Goal: Check status: Check status

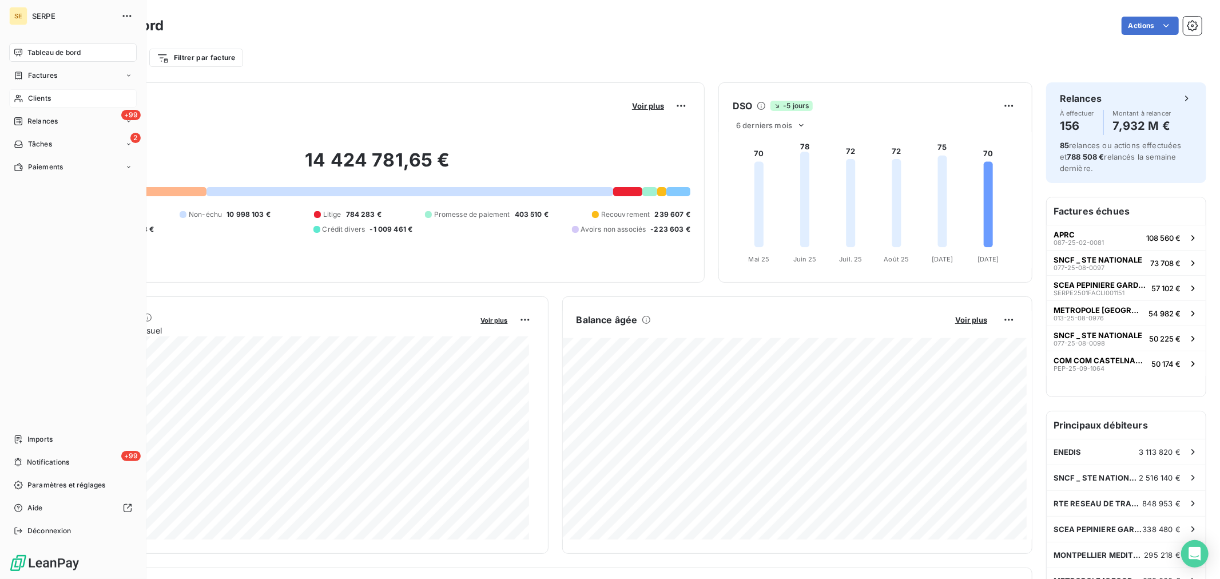
click at [46, 98] on span "Clients" at bounding box center [39, 98] width 23 height 10
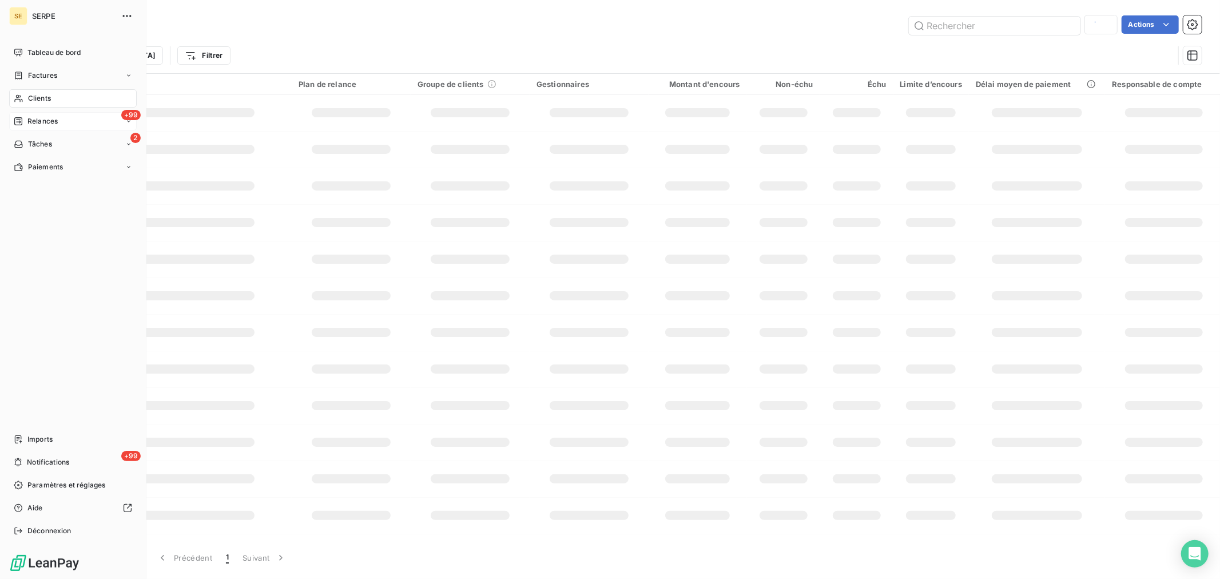
type input "41ACCES"
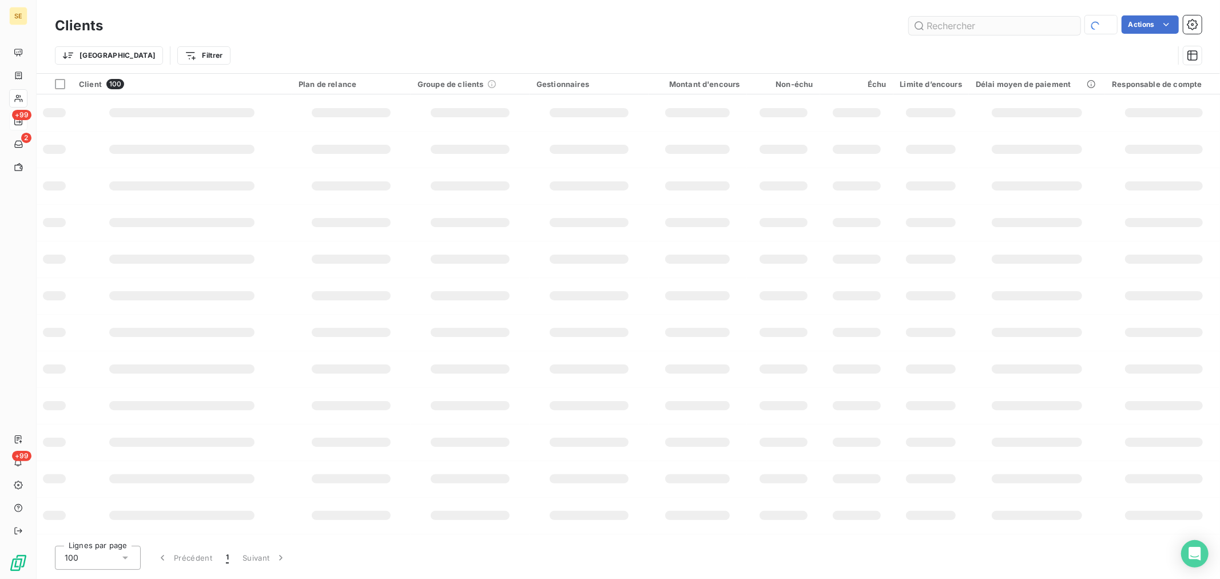
click at [927, 19] on input "text" at bounding box center [995, 26] width 172 height 18
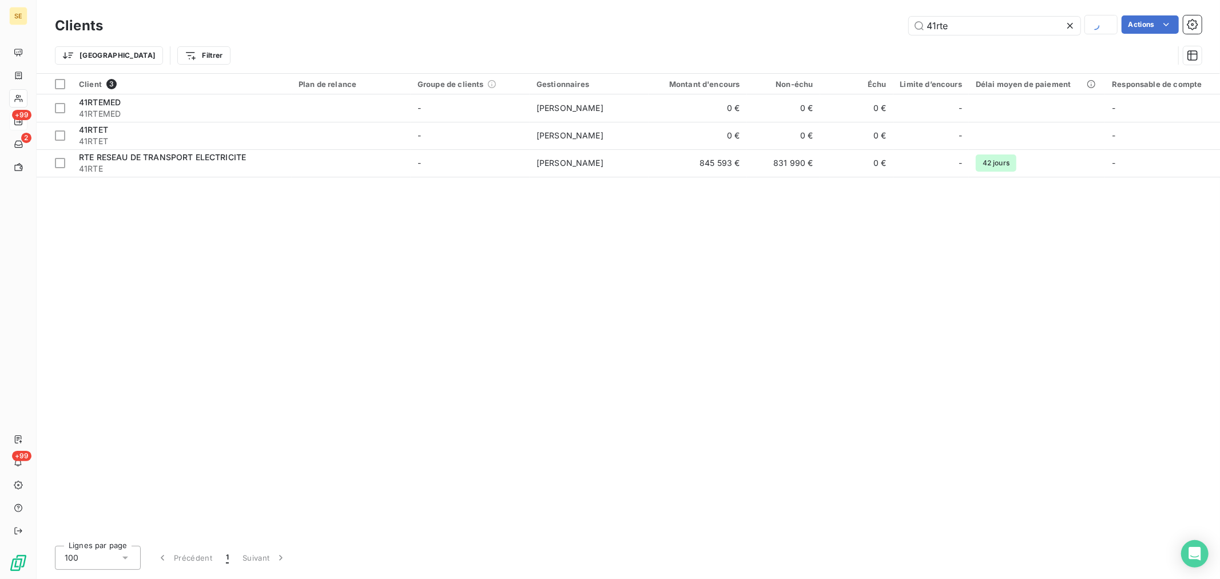
type input "41rte"
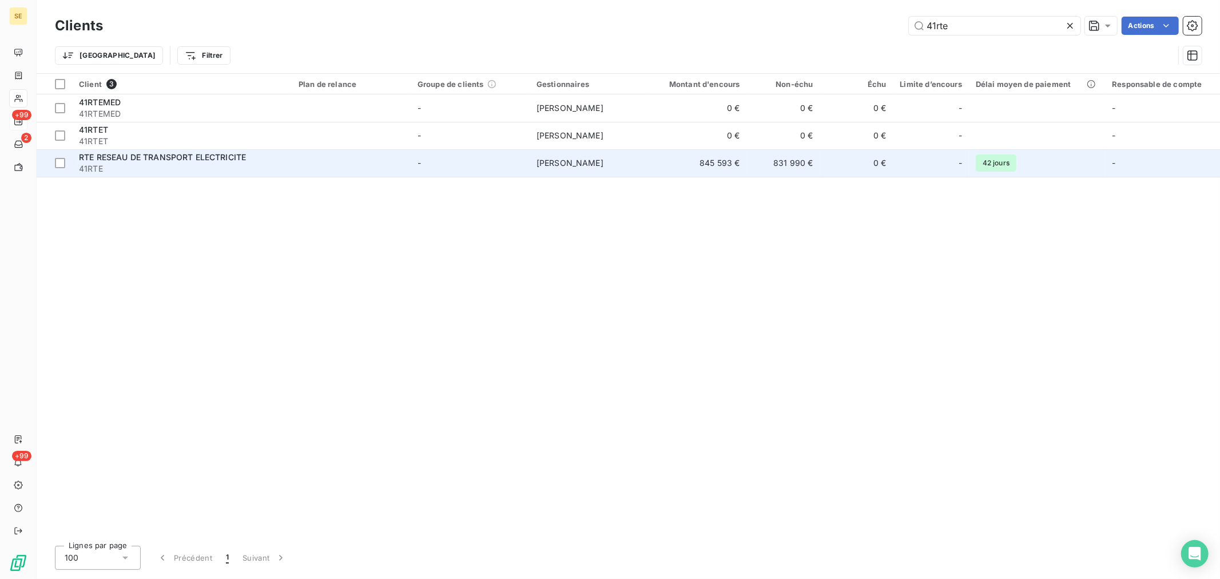
click at [120, 169] on span "41RTE" at bounding box center [182, 168] width 206 height 11
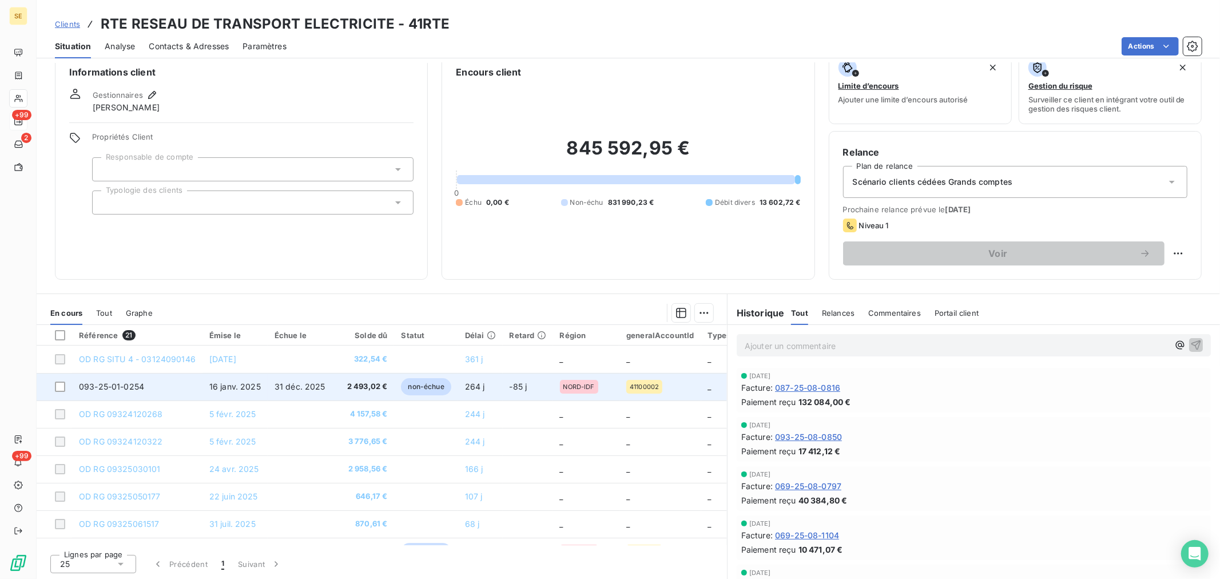
click at [253, 385] on span "16 janv. 2025" at bounding box center [234, 386] width 51 height 10
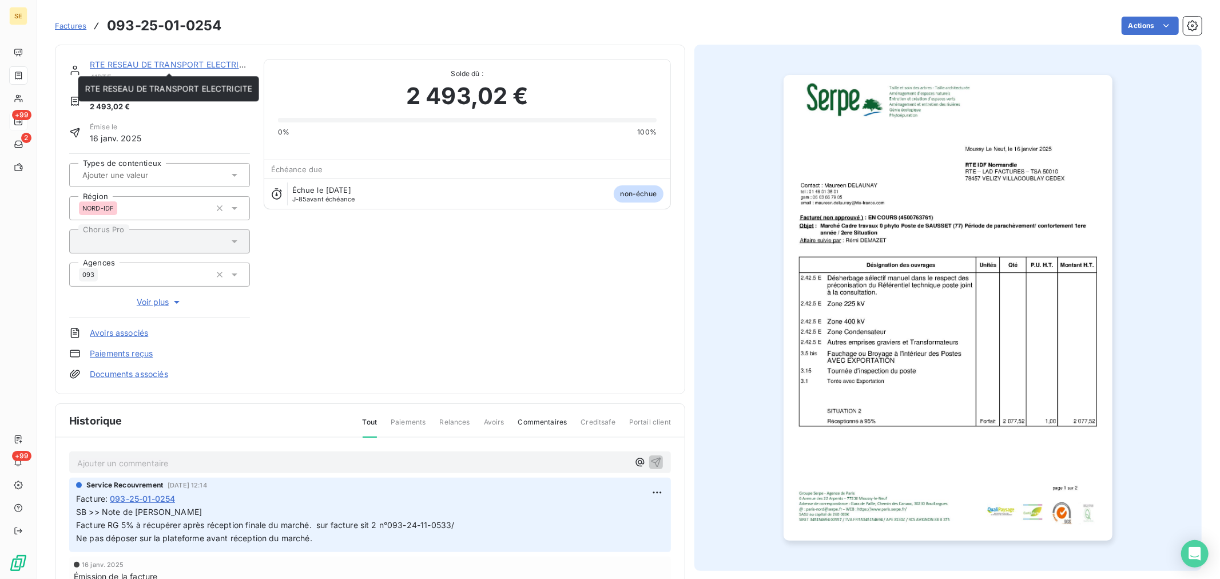
click at [115, 61] on link "RTE RESEAU DE TRANSPORT ELECTRICITE" at bounding box center [173, 64] width 167 height 10
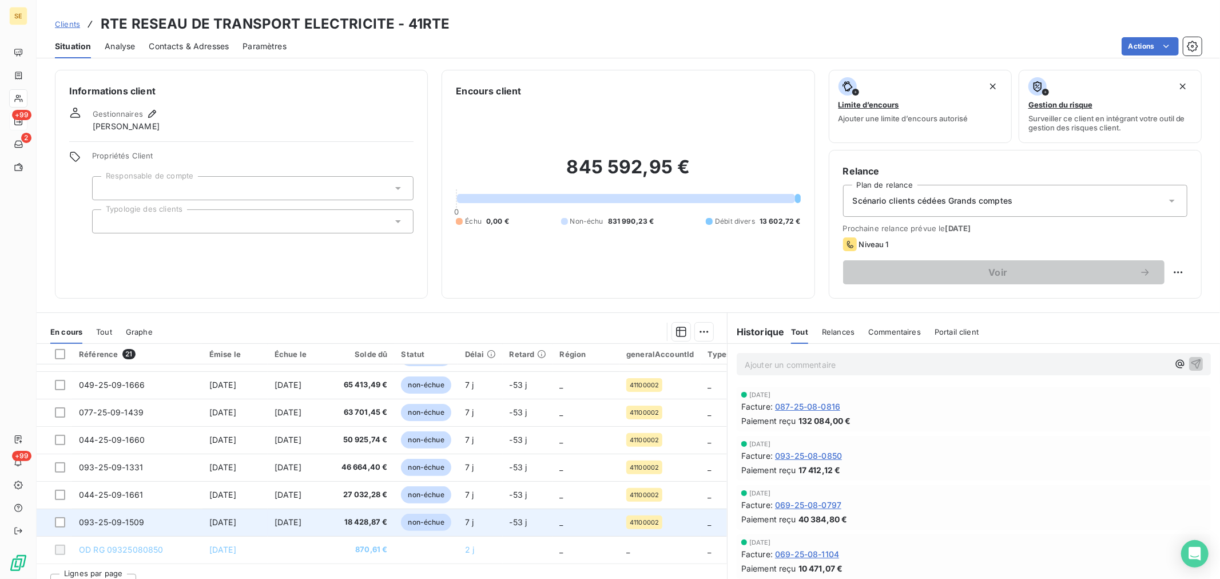
scroll to position [19, 0]
